Goal: Information Seeking & Learning: Learn about a topic

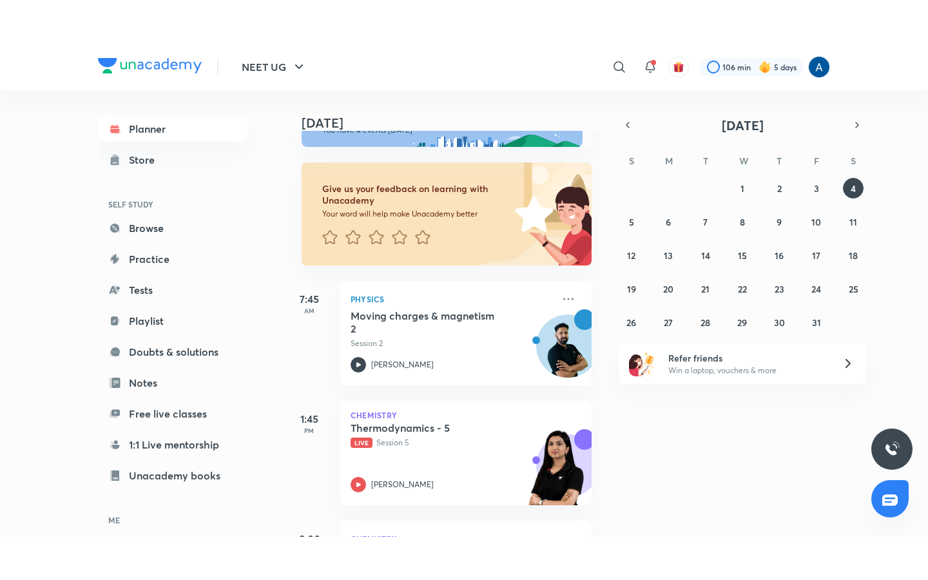
scroll to position [129, 0]
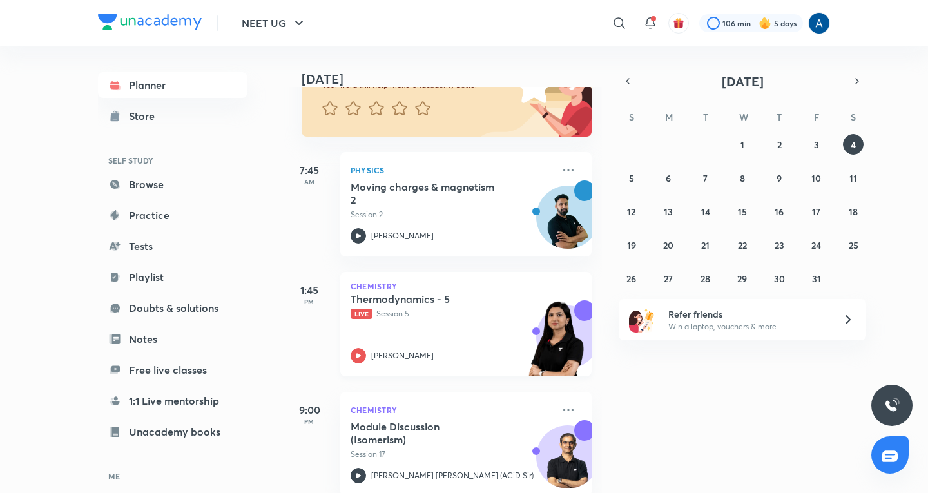
click at [374, 320] on div "Thermodynamics - 5 Live Session 5 [PERSON_NAME]" at bounding box center [452, 328] width 202 height 71
